Goal: Transaction & Acquisition: Purchase product/service

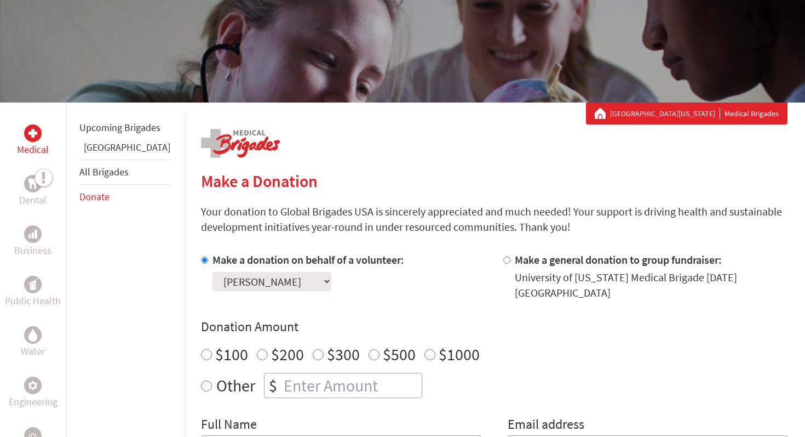
scroll to position [104, 0]
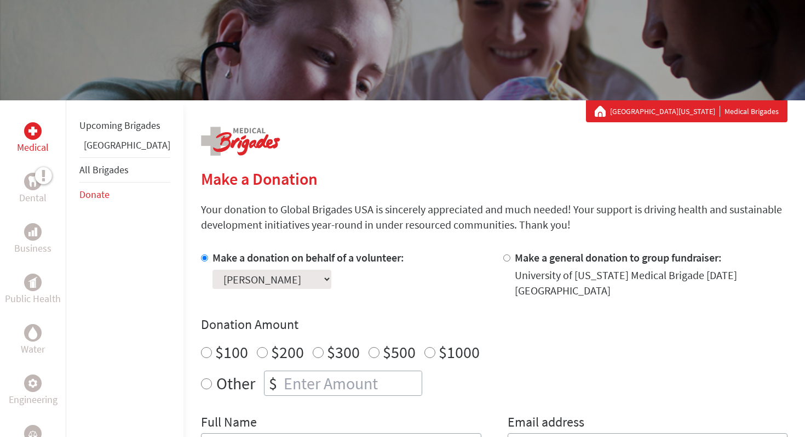
click at [384, 136] on div "Make a Donation Your donation to Global Brigades USA is sincerely appreciated a…" at bounding box center [494, 439] width 587 height 624
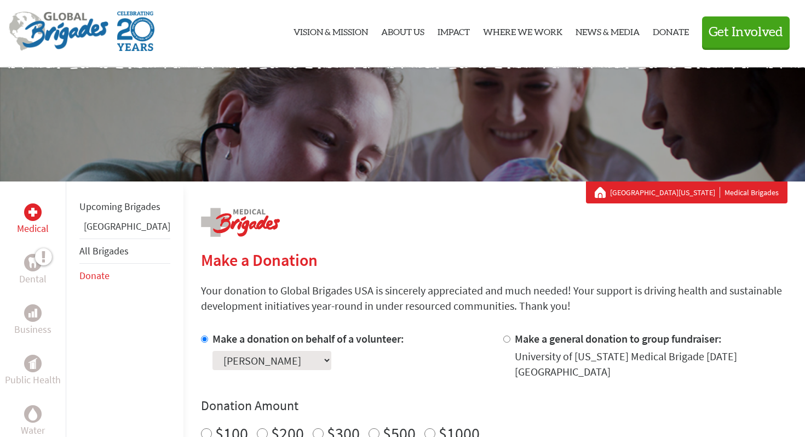
scroll to position [0, 0]
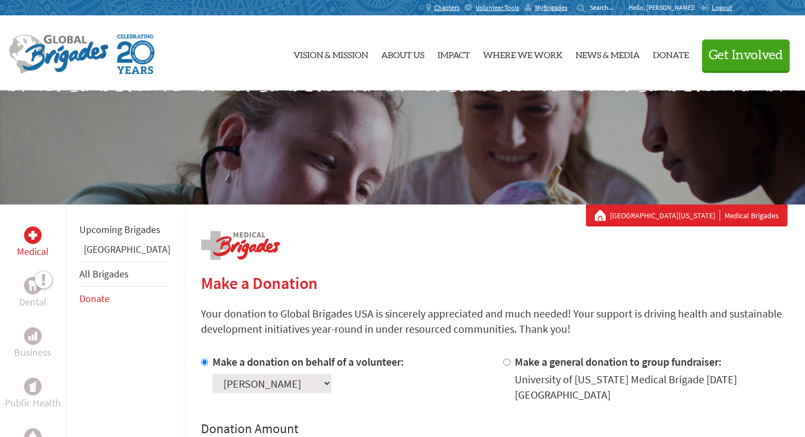
click at [93, 305] on link "Donate" at bounding box center [94, 298] width 30 height 13
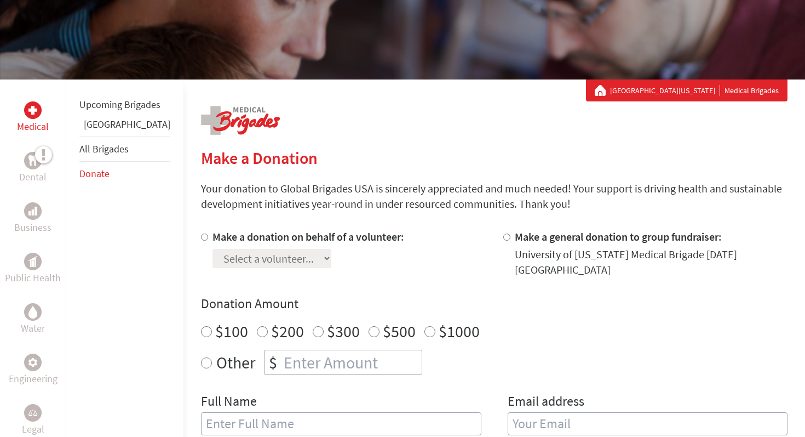
scroll to position [130, 0]
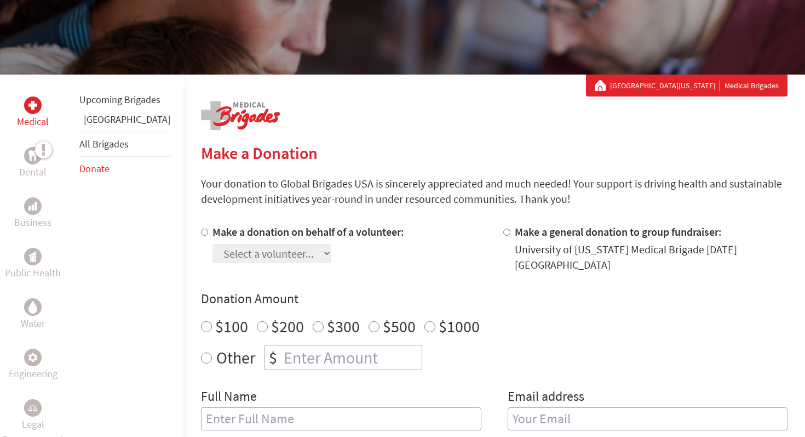
click at [201, 234] on input "Make a donation on behalf of a volunteer:" at bounding box center [204, 231] width 7 height 7
radio input "true"
click at [213, 251] on select "Select a volunteer... [PERSON_NAME] [PERSON_NAME] [PERSON_NAME] [PERSON_NAME] […" at bounding box center [272, 253] width 119 height 19
select select "8F0FA7DB-A46C-11F0-9E6E-42010A400005"
click at [213, 244] on select "Select a volunteer... [PERSON_NAME] [PERSON_NAME] [PERSON_NAME] [PERSON_NAME] […" at bounding box center [272, 253] width 119 height 19
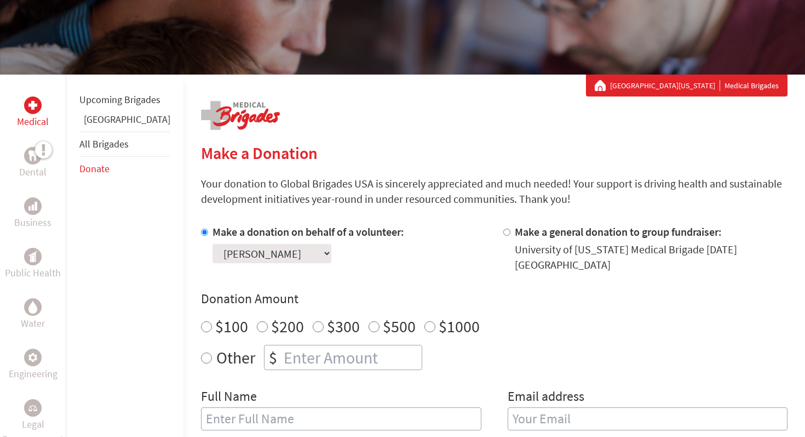
click at [361, 221] on section "Make a Donation Your donation to Global Brigades USA is sincerely appreciated a…" at bounding box center [494, 425] width 587 height 564
click at [372, 130] on div "Make a Donation Your donation to Global Brigades USA is sincerely appreciated a…" at bounding box center [494, 413] width 587 height 624
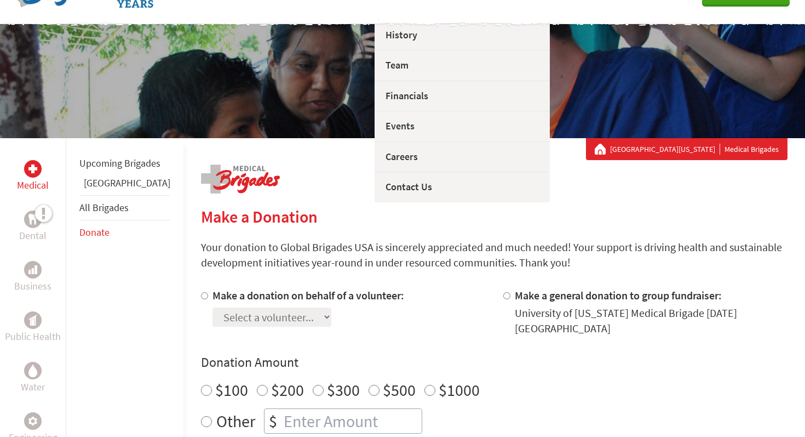
scroll to position [67, 0]
